Goal: Task Accomplishment & Management: Manage account settings

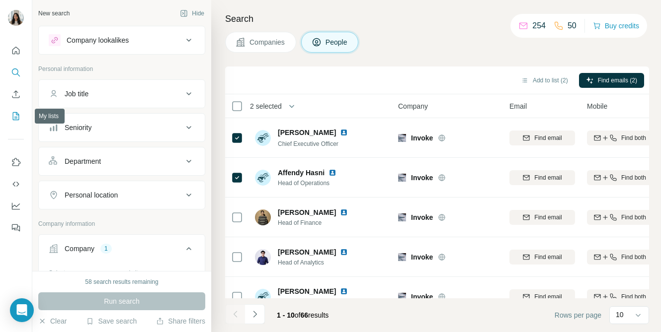
click at [16, 117] on icon "My lists" at bounding box center [16, 115] width 5 height 6
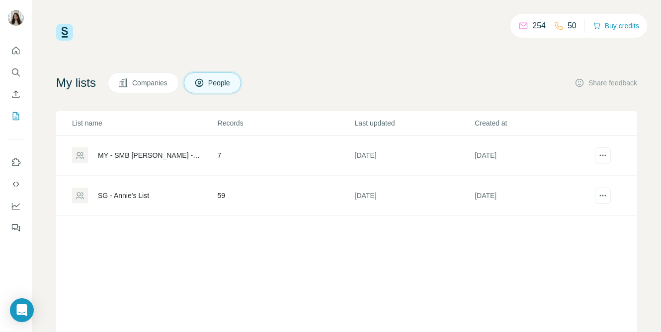
click at [116, 197] on div "SG - Annie's List" at bounding box center [123, 196] width 51 height 10
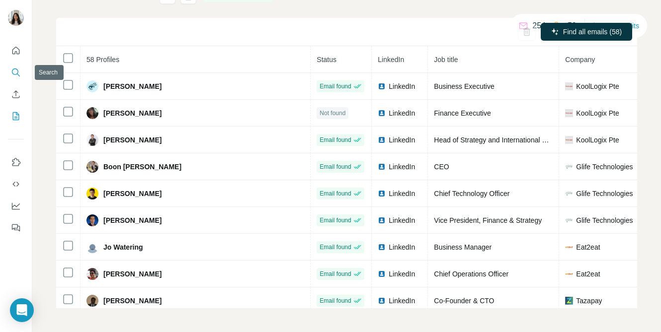
click at [16, 74] on icon "Search" at bounding box center [15, 72] width 6 height 6
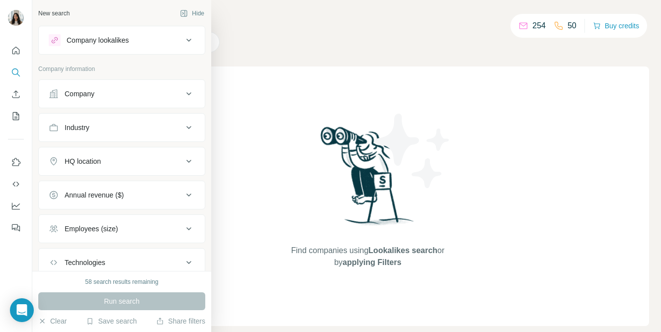
click at [133, 97] on div "Company" at bounding box center [116, 94] width 134 height 10
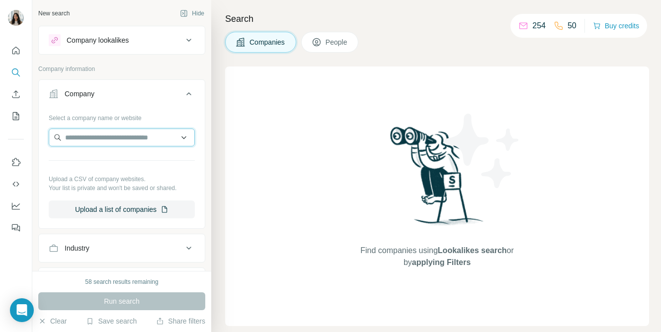
click at [115, 143] on input "text" at bounding box center [122, 138] width 146 height 18
paste input "**********"
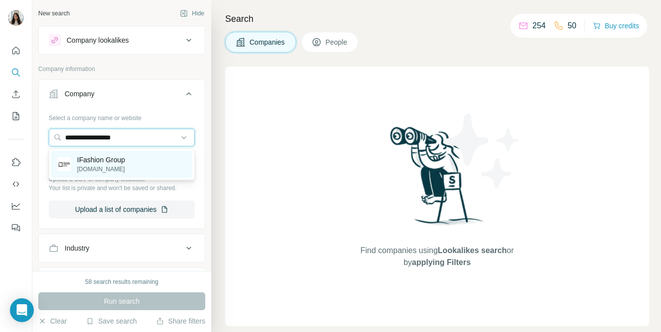
type input "**********"
click at [111, 161] on p "IFashion Group" at bounding box center [101, 160] width 48 height 10
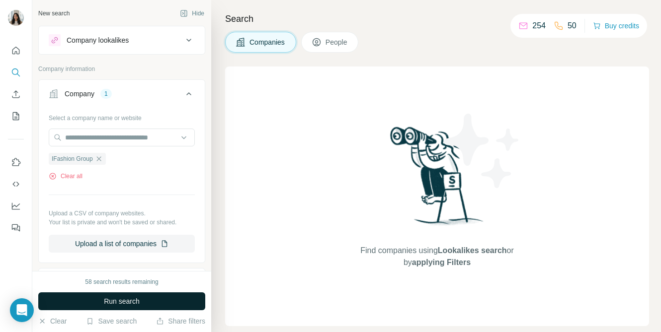
click at [94, 301] on button "Run search" at bounding box center [121, 302] width 167 height 18
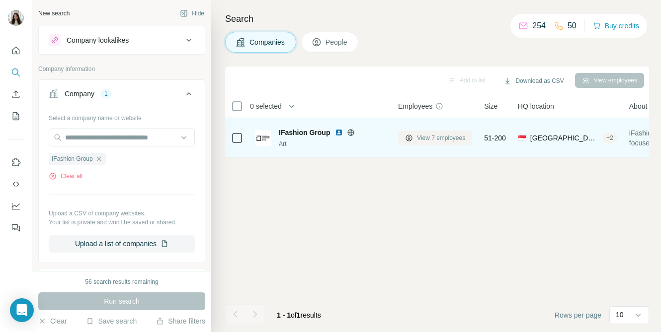
click at [406, 132] on button "View 7 employees" at bounding box center [435, 138] width 74 height 15
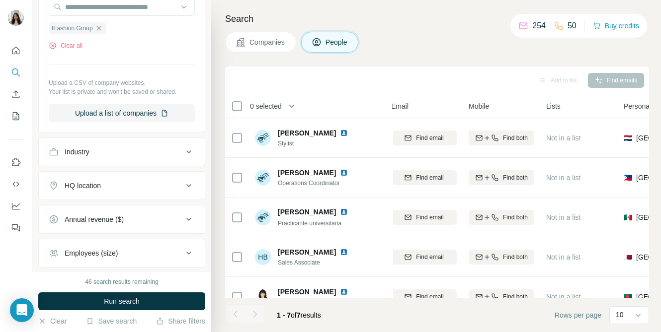
scroll to position [289, 0]
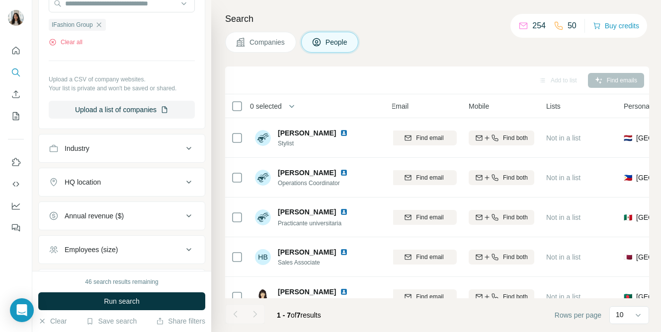
click at [160, 184] on div "HQ location" at bounding box center [116, 182] width 134 height 10
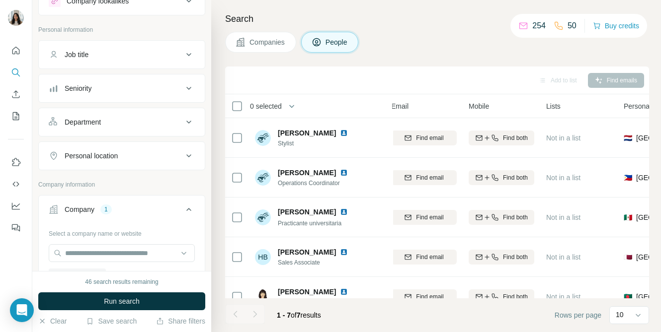
scroll to position [41, 0]
click at [154, 153] on div "Personal location" at bounding box center [116, 155] width 134 height 10
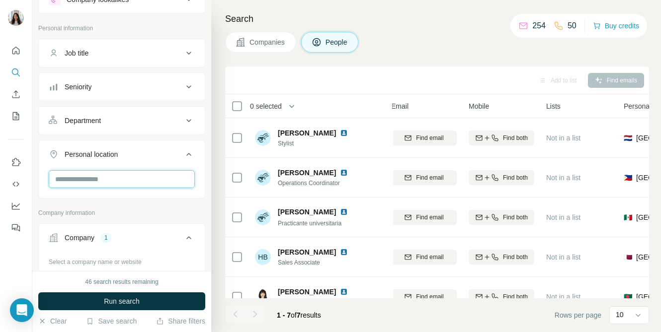
click at [139, 177] on input "text" at bounding box center [122, 179] width 146 height 18
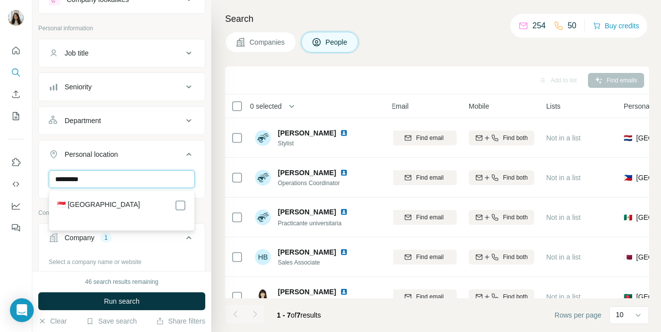
type input "*********"
click at [161, 210] on div "🇸🇬 [GEOGRAPHIC_DATA]" at bounding box center [121, 206] width 129 height 12
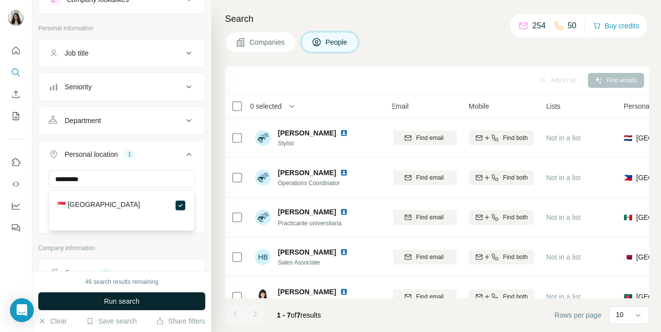
click at [148, 303] on button "Run search" at bounding box center [121, 302] width 167 height 18
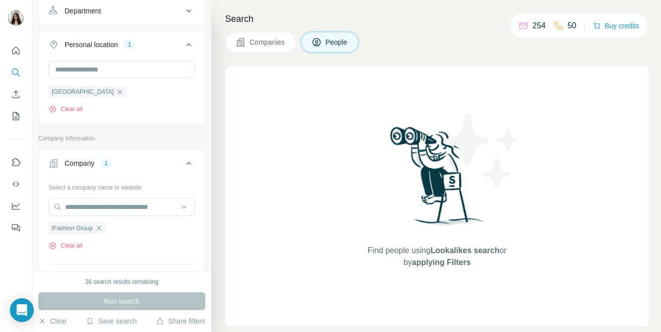
scroll to position [206, 0]
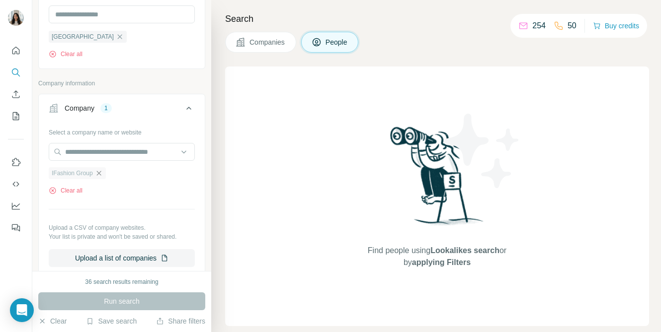
click at [103, 171] on icon "button" at bounding box center [99, 173] width 8 height 8
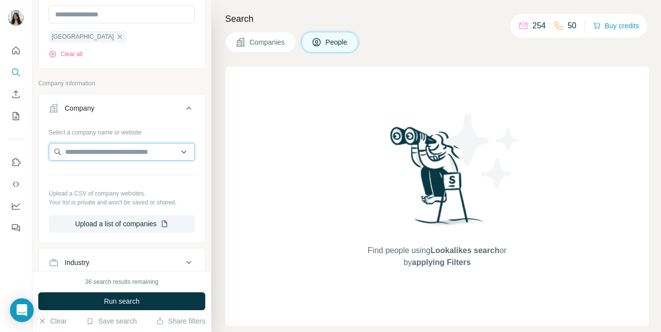
click at [115, 154] on input "text" at bounding box center [122, 152] width 146 height 18
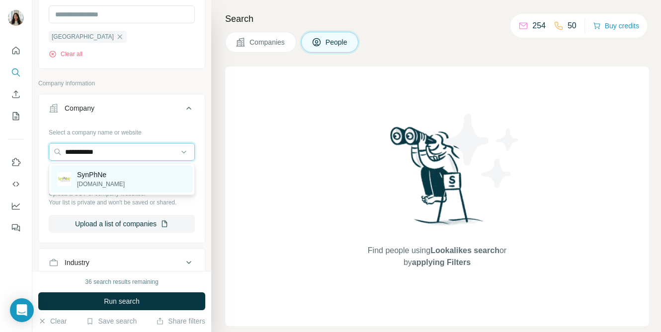
type input "**********"
click at [111, 184] on p "[DOMAIN_NAME]" at bounding box center [101, 184] width 48 height 9
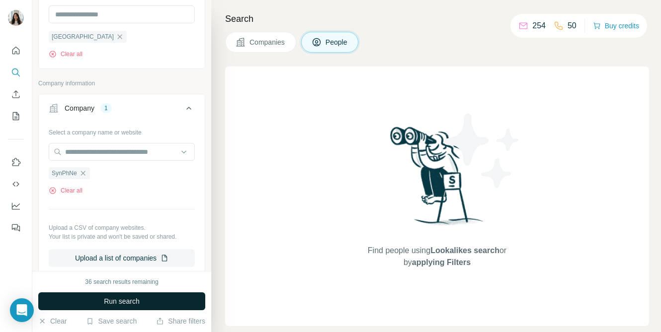
click at [96, 300] on button "Run search" at bounding box center [121, 302] width 167 height 18
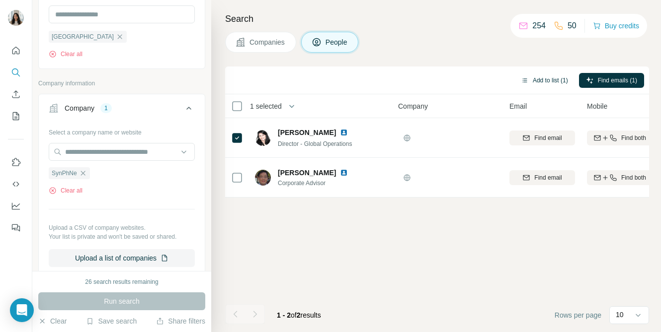
click at [535, 83] on button "Add to list (1)" at bounding box center [544, 80] width 61 height 15
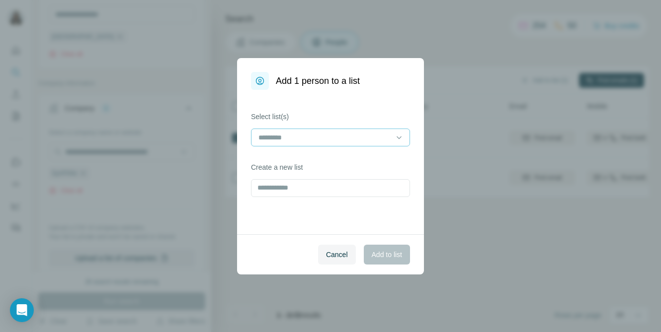
click at [316, 136] on input at bounding box center [324, 137] width 134 height 11
click at [287, 214] on div "Select list(s) Create a new list" at bounding box center [330, 162] width 187 height 145
click at [300, 190] on input "text" at bounding box center [330, 188] width 159 height 18
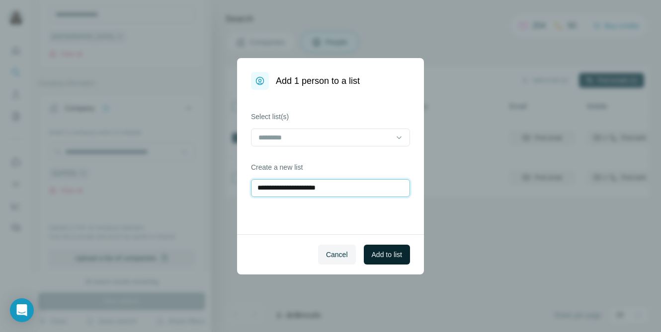
type input "**********"
click at [388, 258] on span "Add to list" at bounding box center [387, 255] width 30 height 10
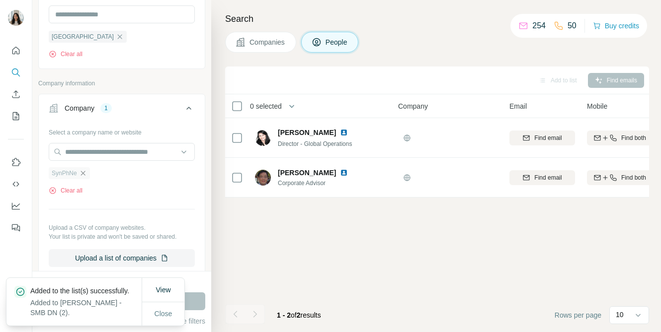
click at [83, 170] on icon "button" at bounding box center [83, 173] width 8 height 8
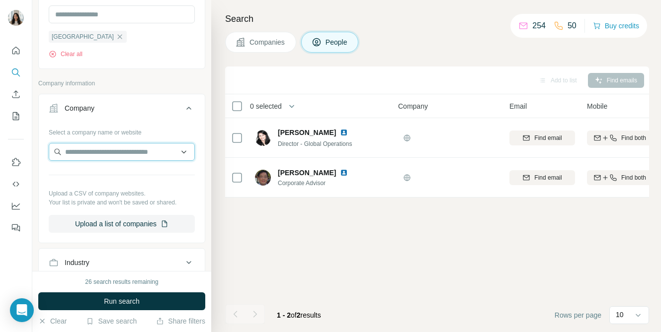
click at [112, 155] on input "text" at bounding box center [122, 152] width 146 height 18
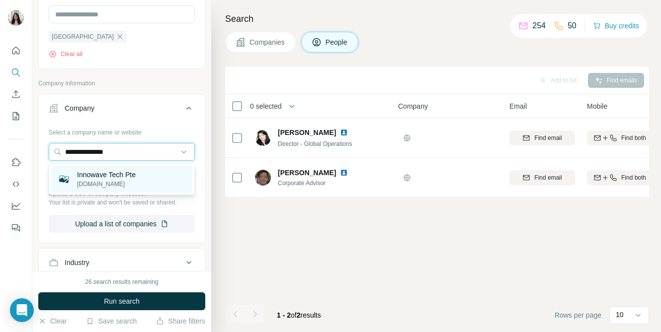
type input "**********"
click at [110, 185] on p "[DOMAIN_NAME]" at bounding box center [106, 184] width 59 height 9
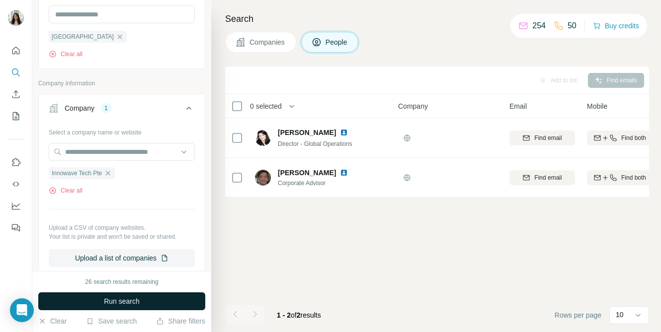
click at [127, 303] on span "Run search" at bounding box center [122, 302] width 36 height 10
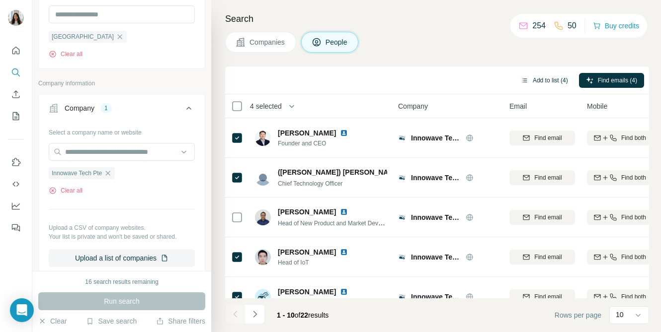
click at [537, 73] on button "Add to list (4)" at bounding box center [544, 80] width 61 height 15
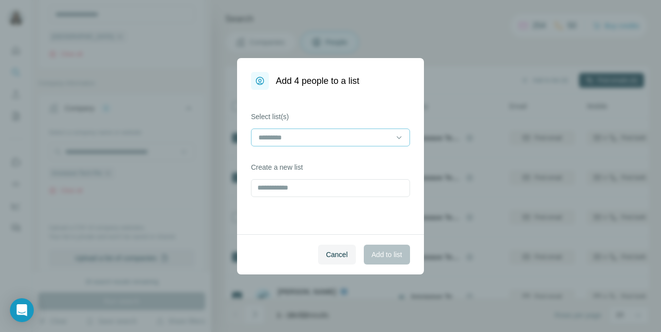
click at [324, 137] on input at bounding box center [324, 137] width 134 height 11
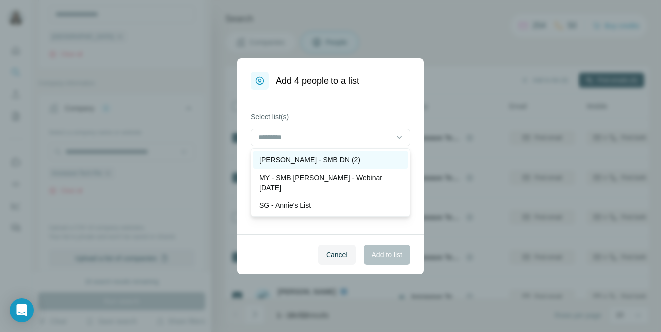
click at [326, 156] on p "[PERSON_NAME] - SMB DN (2)" at bounding box center [309, 160] width 101 height 10
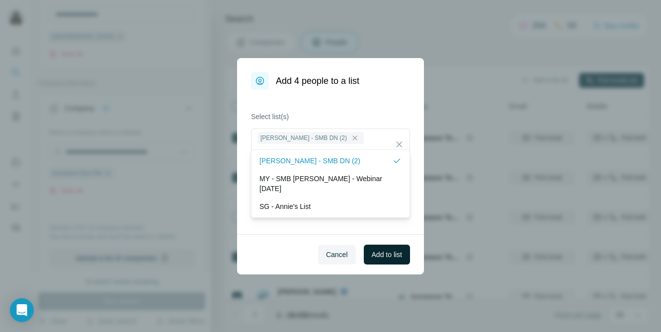
click at [389, 256] on span "Add to list" at bounding box center [387, 255] width 30 height 10
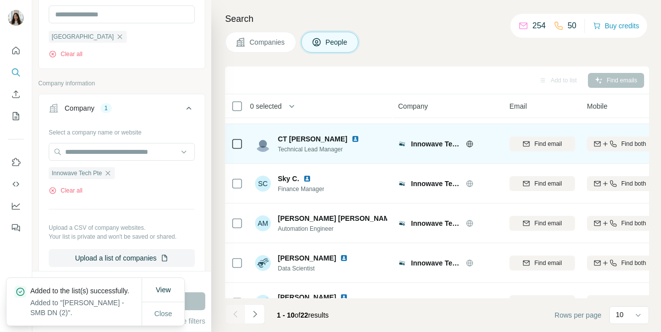
scroll to position [217, 0]
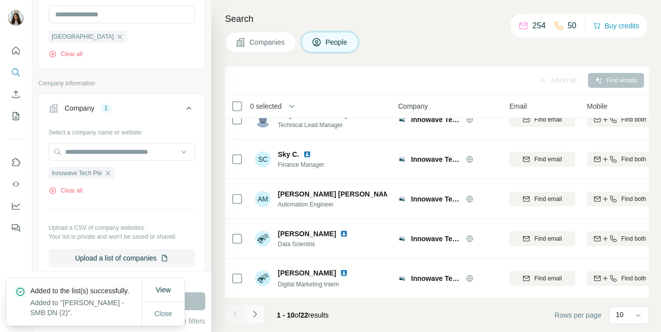
click at [258, 316] on icon "Navigate to next page" at bounding box center [255, 314] width 10 height 10
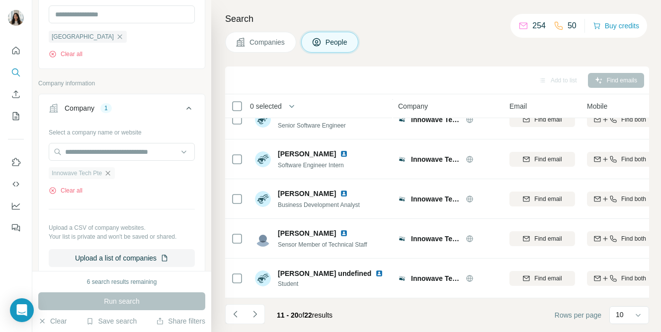
click at [110, 175] on icon "button" at bounding box center [108, 173] width 8 height 8
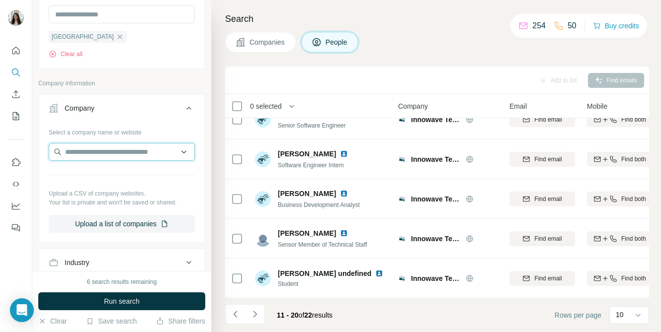
click at [123, 153] on input "text" at bounding box center [122, 152] width 146 height 18
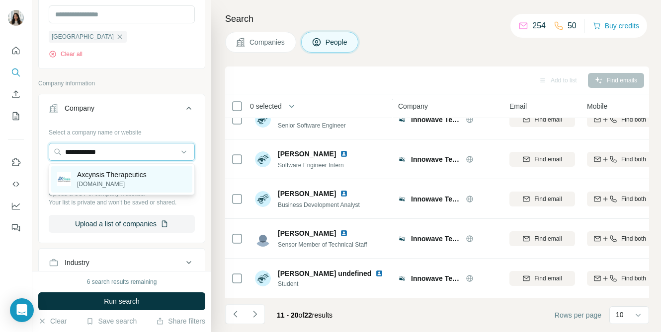
type input "**********"
click at [121, 183] on p "[DOMAIN_NAME]" at bounding box center [112, 184] width 70 height 9
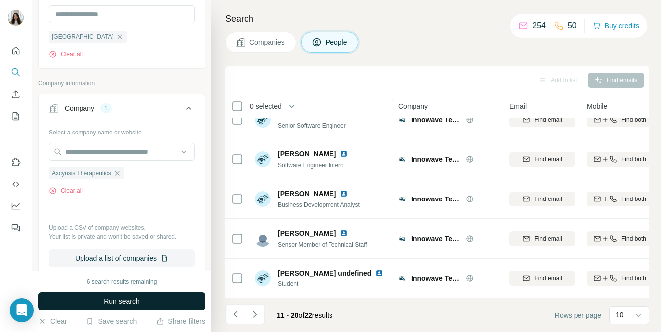
click at [144, 297] on button "Run search" at bounding box center [121, 302] width 167 height 18
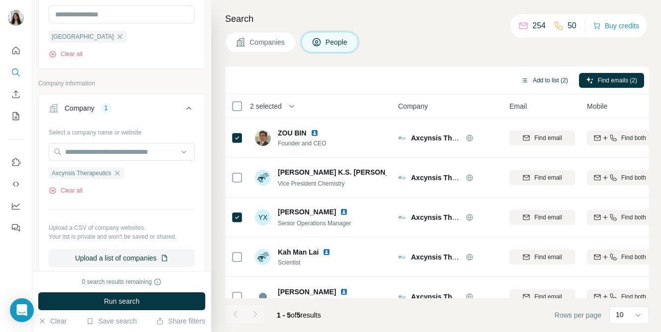
click at [545, 76] on button "Add to list (2)" at bounding box center [544, 80] width 61 height 15
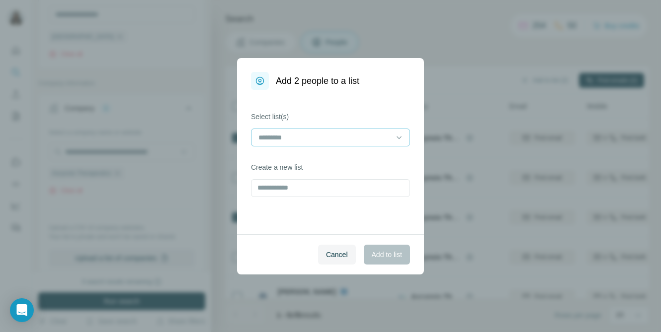
click at [373, 135] on input at bounding box center [324, 137] width 134 height 11
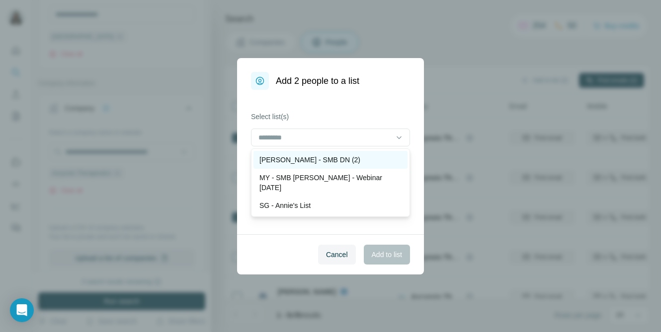
click at [364, 158] on div "[PERSON_NAME] - SMB DN (2)" at bounding box center [330, 160] width 142 height 10
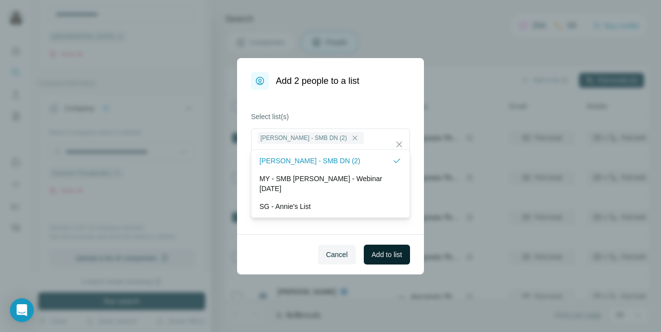
click at [393, 257] on span "Add to list" at bounding box center [387, 255] width 30 height 10
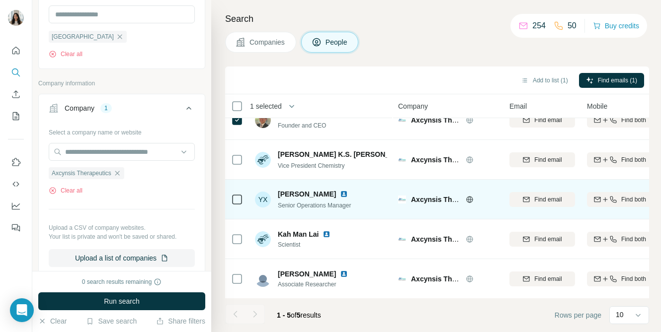
scroll to position [18, 0]
click at [231, 198] on icon at bounding box center [237, 199] width 12 height 12
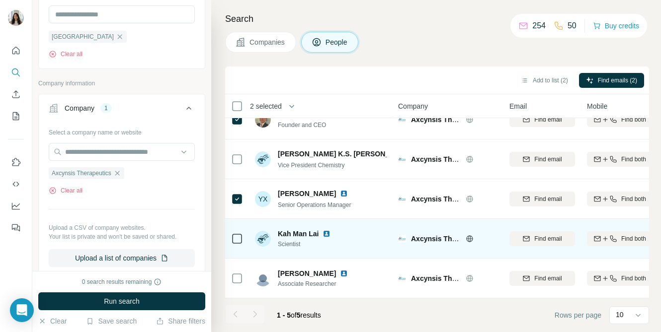
scroll to position [0, 0]
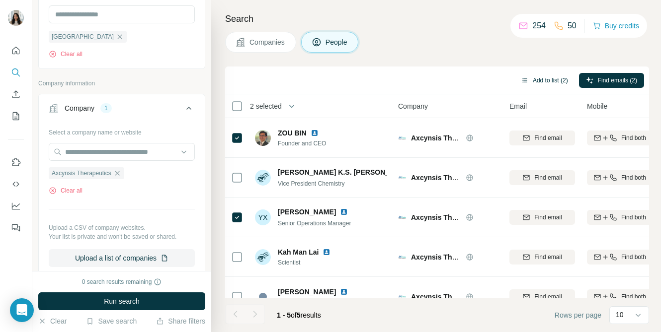
click at [528, 85] on button "Add to list (2)" at bounding box center [544, 80] width 61 height 15
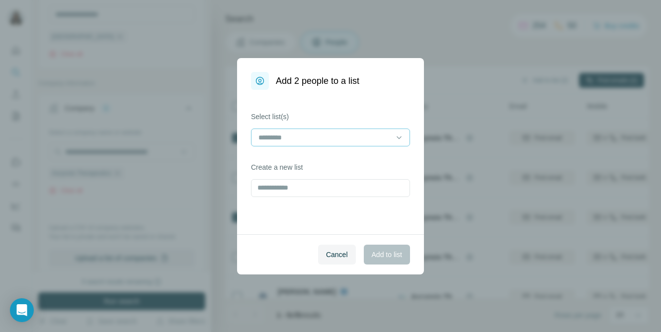
click at [353, 139] on input at bounding box center [324, 137] width 134 height 11
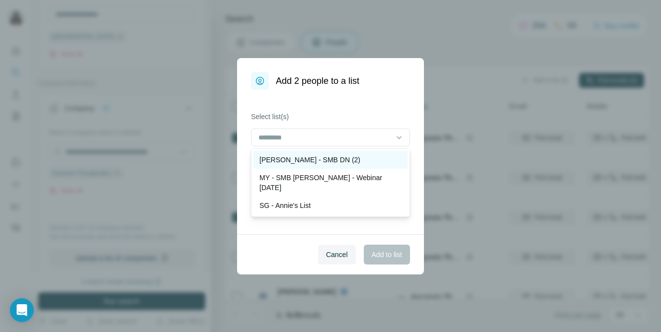
click at [347, 167] on div "[PERSON_NAME] - SMB DN (2)" at bounding box center [330, 160] width 154 height 18
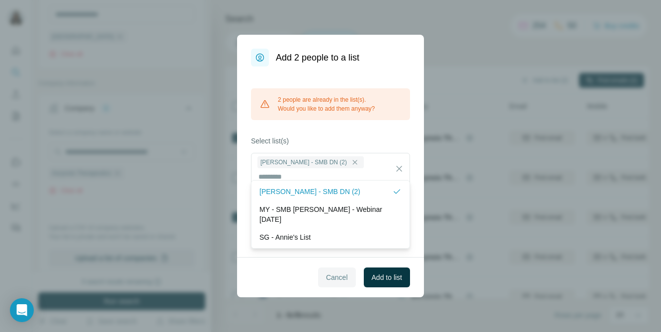
click at [334, 274] on span "Cancel" at bounding box center [337, 278] width 22 height 10
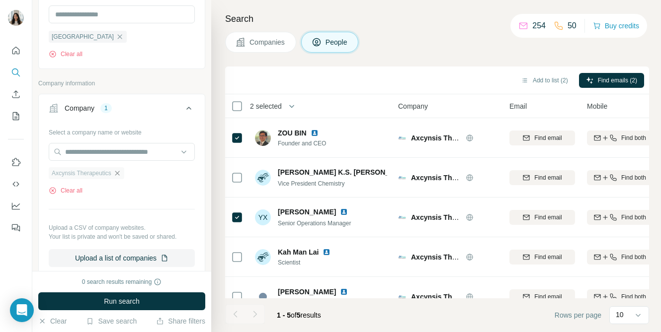
click at [121, 173] on icon "button" at bounding box center [117, 173] width 8 height 8
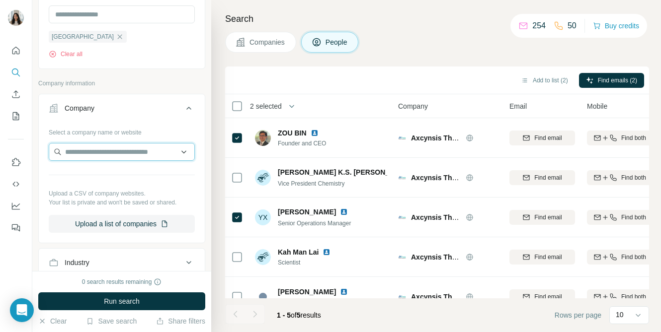
click at [134, 155] on input "text" at bounding box center [122, 152] width 146 height 18
paste input "*******"
type input "*******"
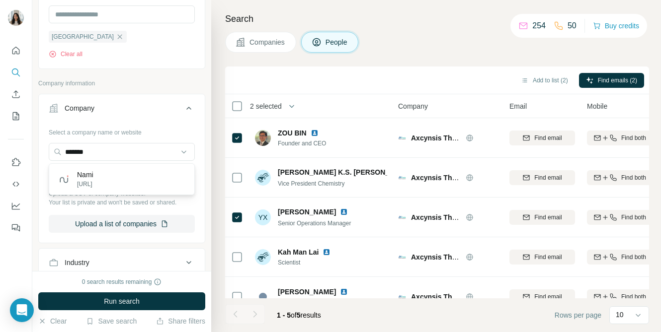
click at [137, 181] on div "[PERSON_NAME][URL]" at bounding box center [121, 179] width 141 height 27
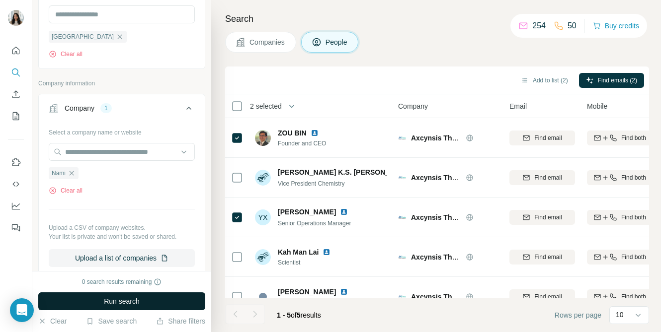
click at [104, 300] on span "Run search" at bounding box center [122, 302] width 36 height 10
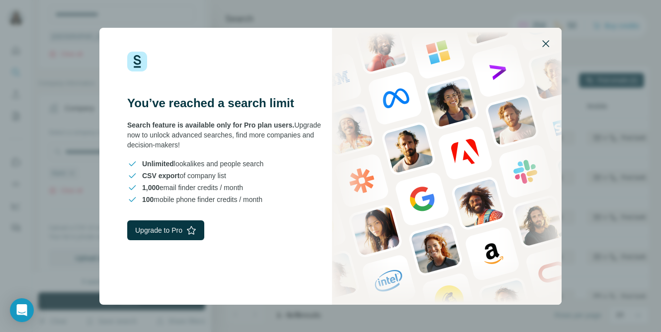
click at [543, 45] on icon "button" at bounding box center [545, 44] width 12 height 12
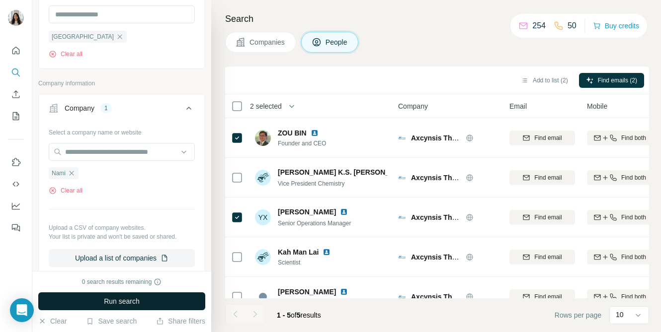
click at [132, 306] on span "Run search" at bounding box center [122, 302] width 36 height 10
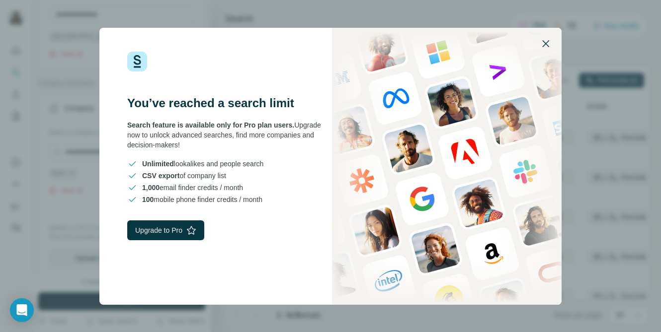
click at [549, 39] on icon "button" at bounding box center [545, 44] width 12 height 12
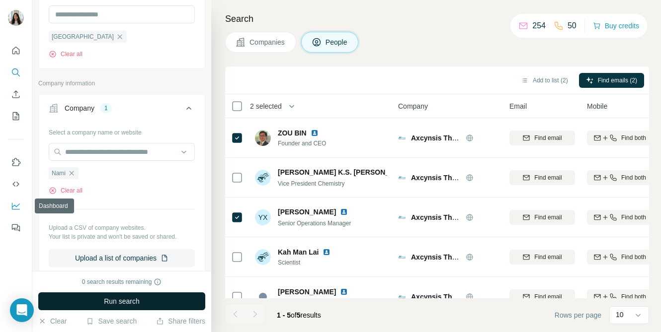
click at [12, 209] on icon "Dashboard" at bounding box center [16, 206] width 8 height 7
